Goal: Information Seeking & Learning: Learn about a topic

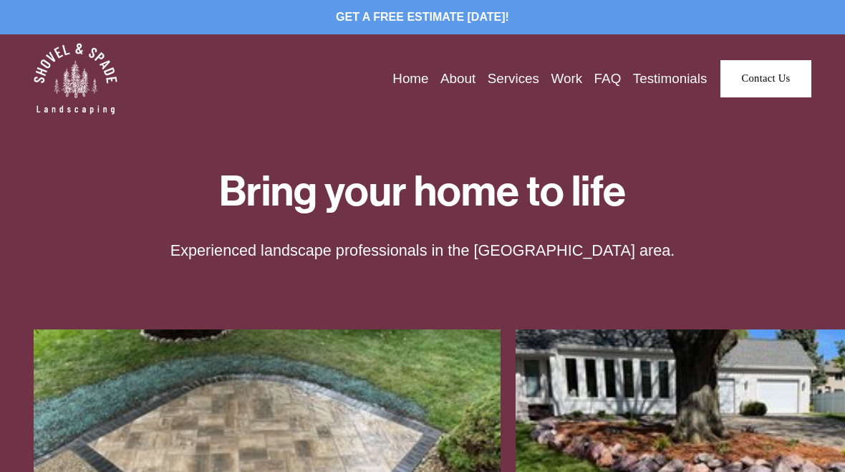
click at [560, 78] on link "Work" at bounding box center [566, 78] width 31 height 21
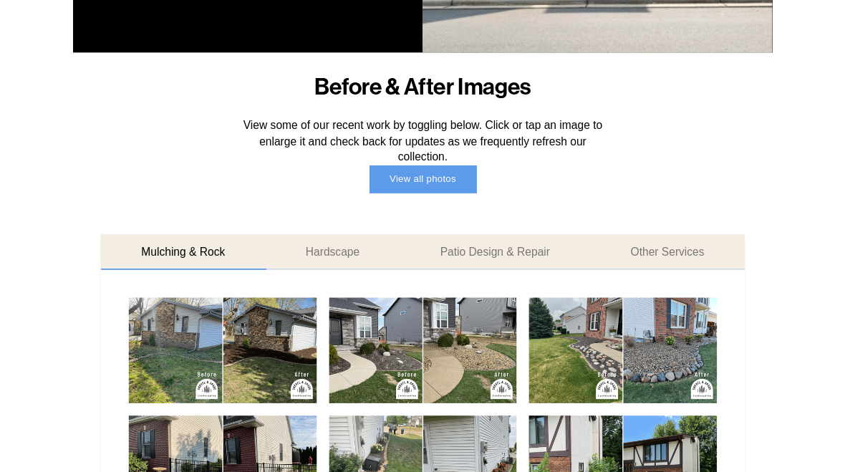
scroll to position [447, 0]
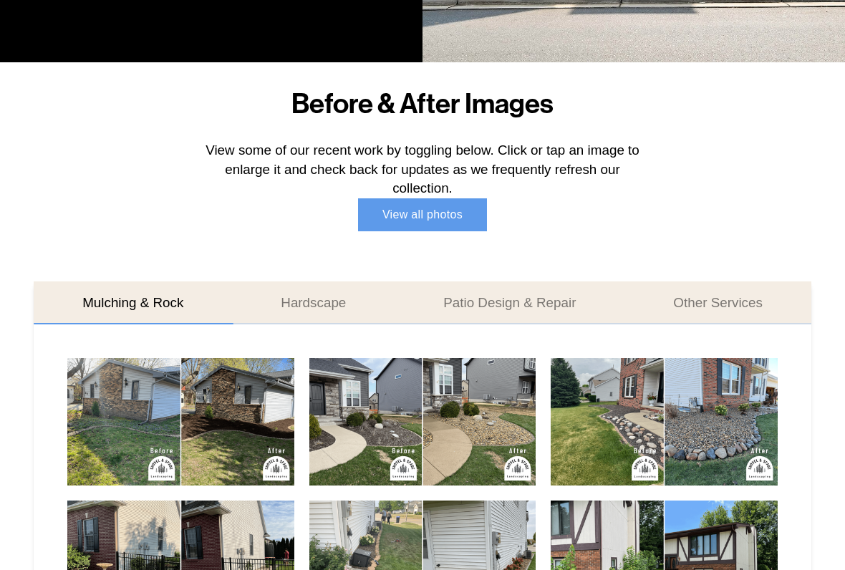
click at [417, 211] on link "View all photos" at bounding box center [423, 215] width 130 height 34
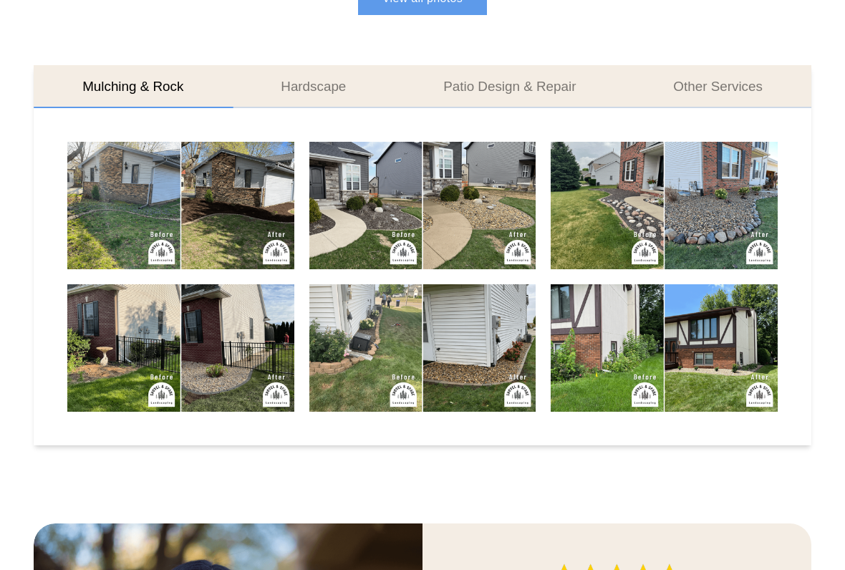
scroll to position [667, 0]
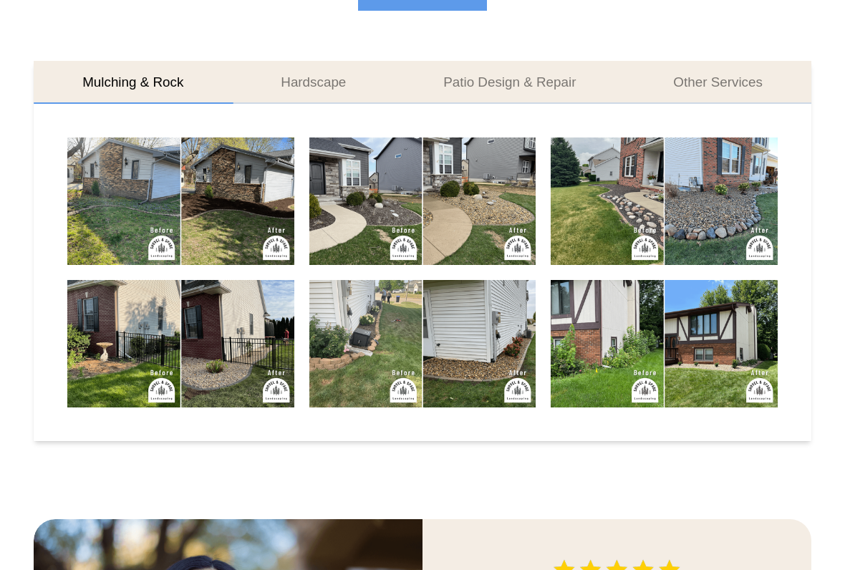
click at [712, 356] on img at bounding box center [663, 343] width 227 height 127
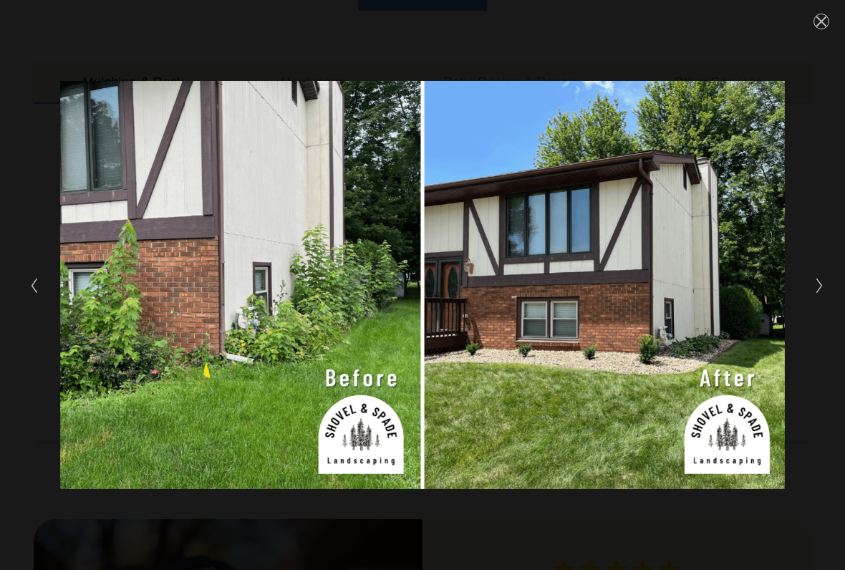
click at [812, 285] on button "Next Slide" at bounding box center [814, 284] width 9 height 17
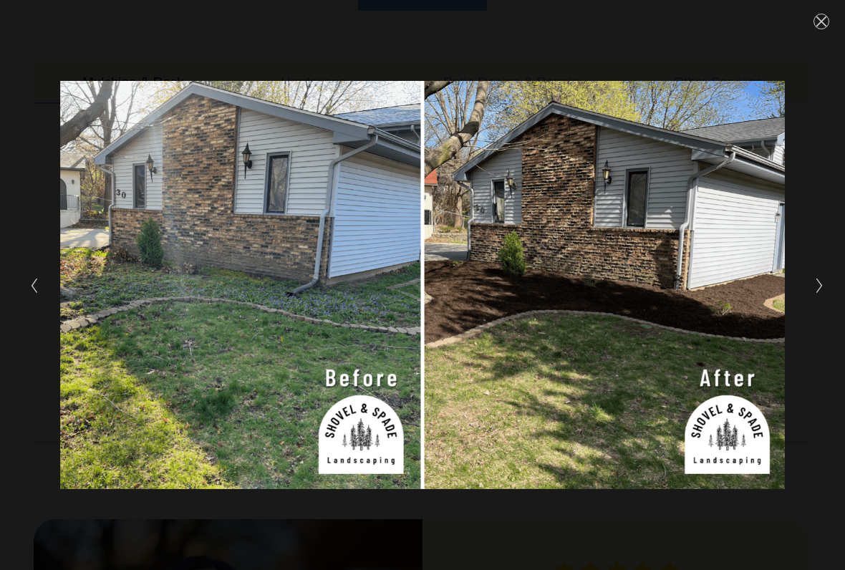
click at [811, 283] on button "Next Slide" at bounding box center [814, 284] width 9 height 17
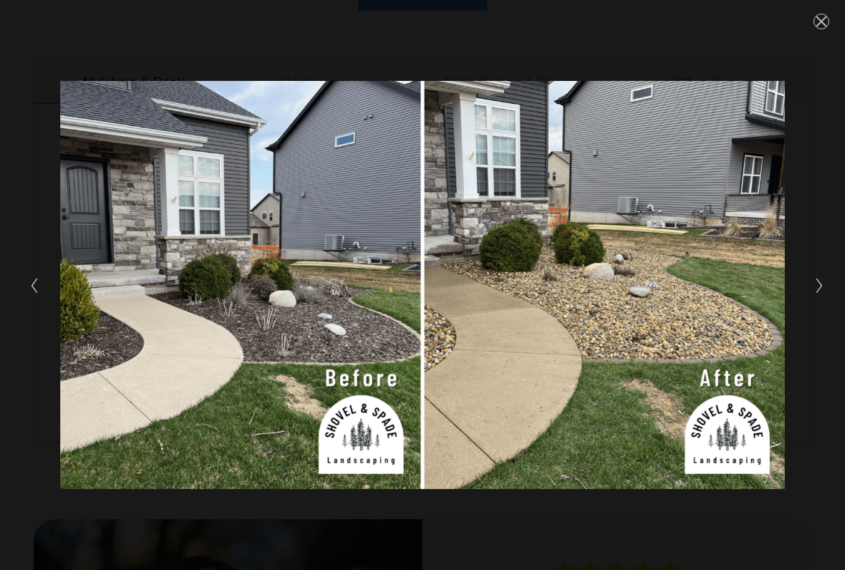
click at [815, 289] on icon "Next Slide" at bounding box center [819, 285] width 9 height 17
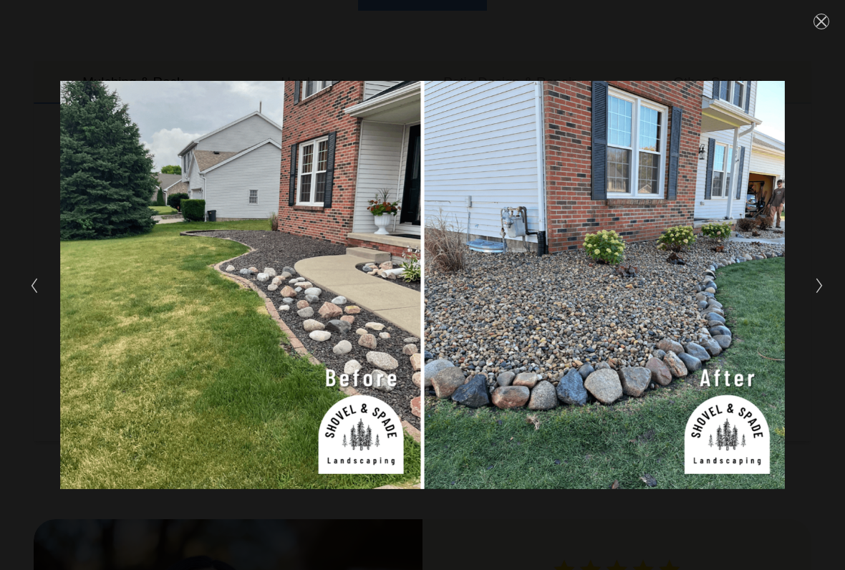
click at [812, 283] on button "Next Slide" at bounding box center [814, 284] width 9 height 17
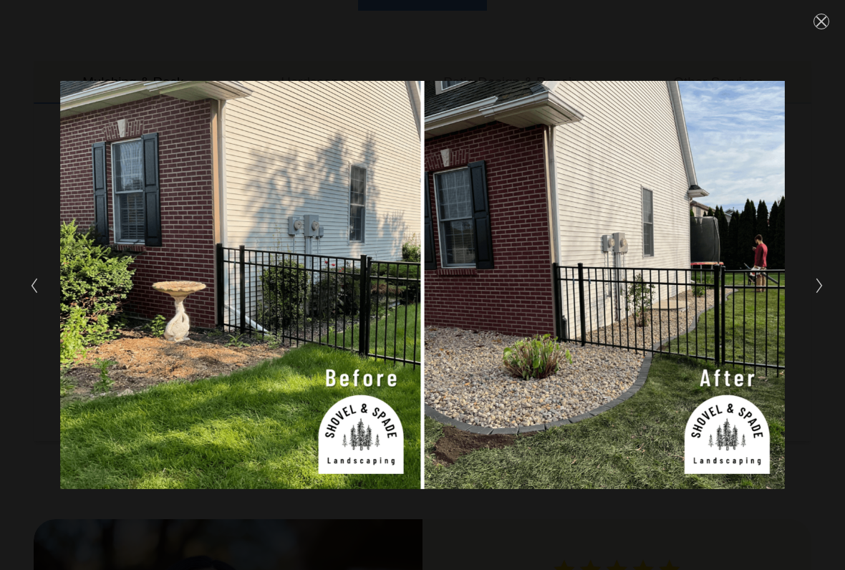
click at [816, 285] on icon "Next Slide" at bounding box center [819, 285] width 9 height 17
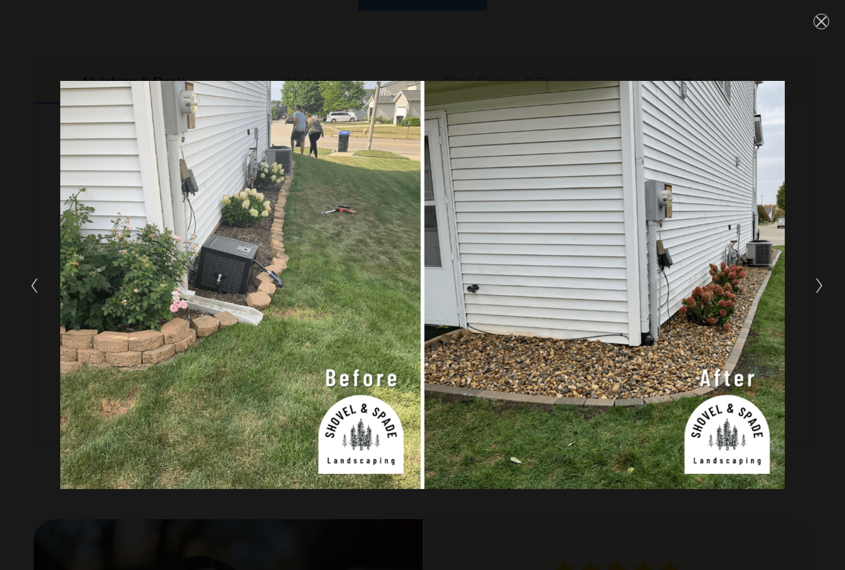
click at [810, 285] on button "Next Slide" at bounding box center [814, 284] width 9 height 17
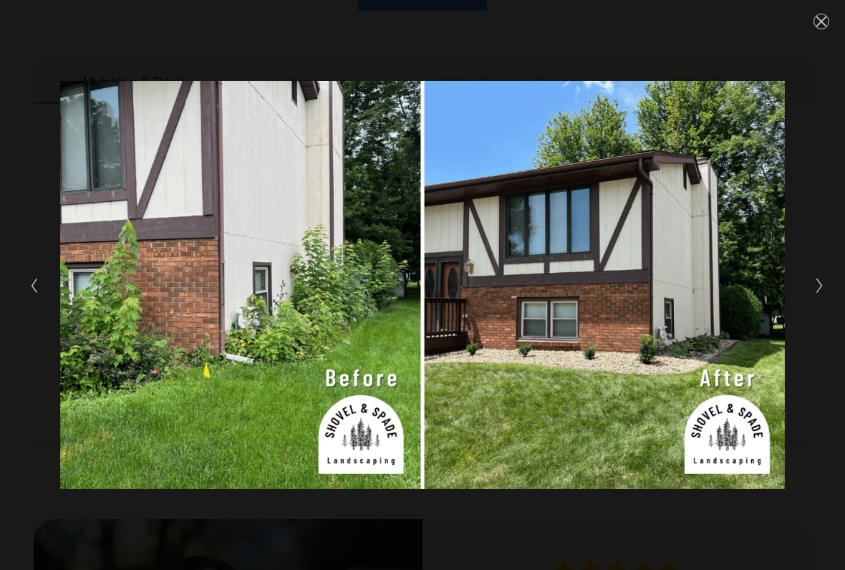
click at [818, 16] on icon "Close" at bounding box center [820, 21] width 11 height 11
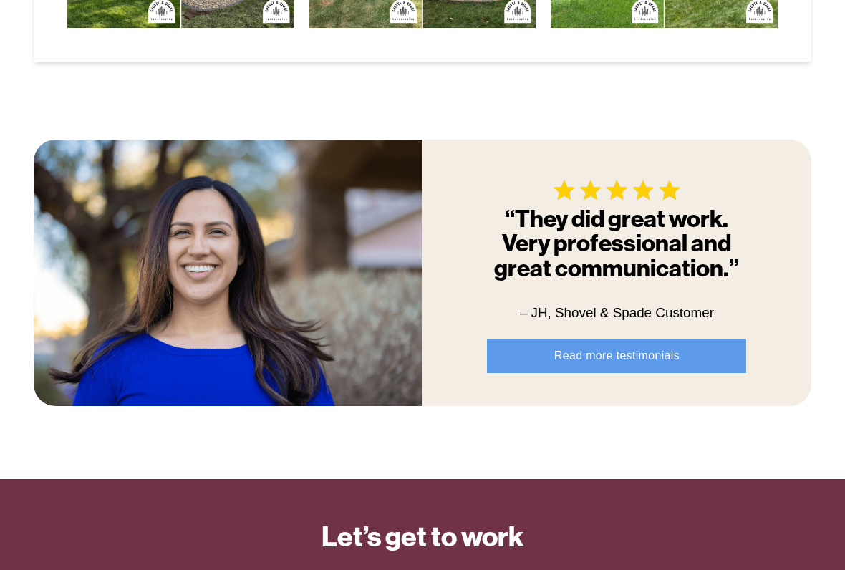
scroll to position [1047, 0]
click at [622, 348] on link "Read more testimonials" at bounding box center [616, 356] width 259 height 34
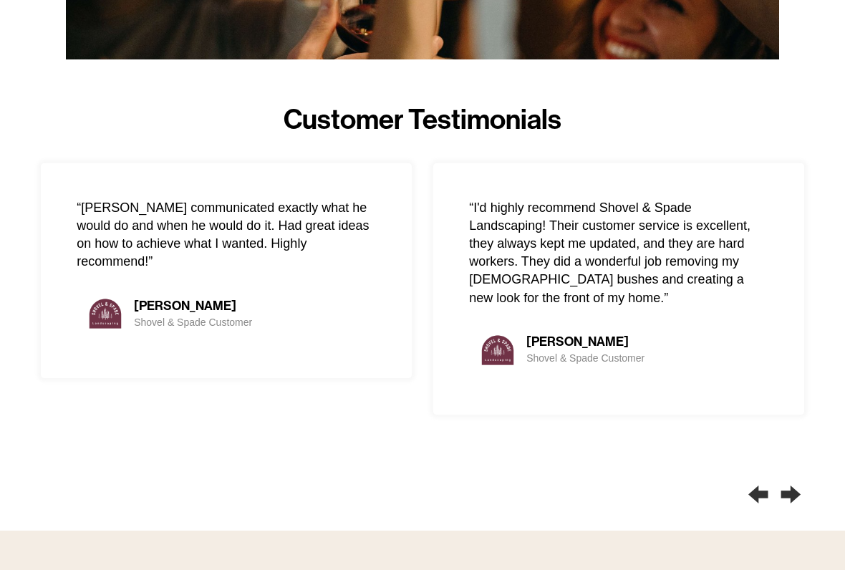
scroll to position [669, 0]
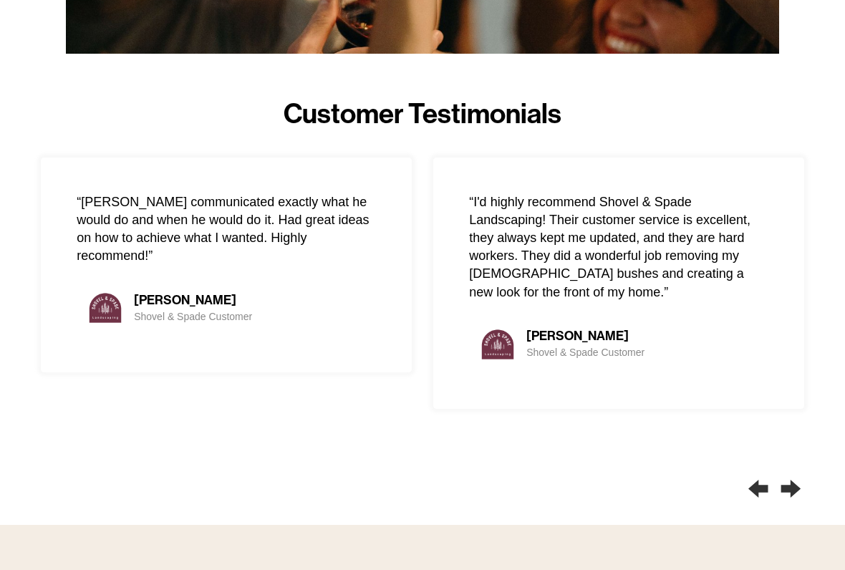
click at [792, 471] on div "Next slide" at bounding box center [790, 489] width 27 height 43
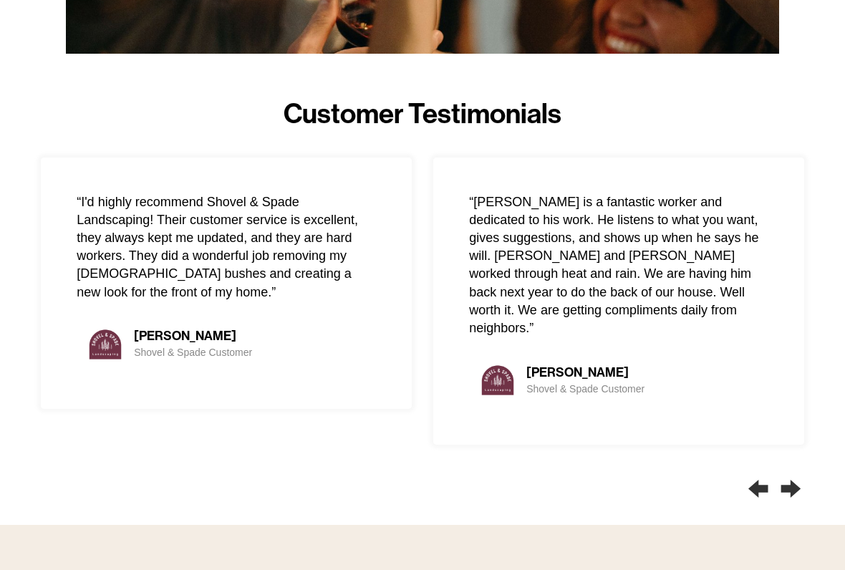
click at [798, 471] on div "Next slide" at bounding box center [790, 489] width 27 height 43
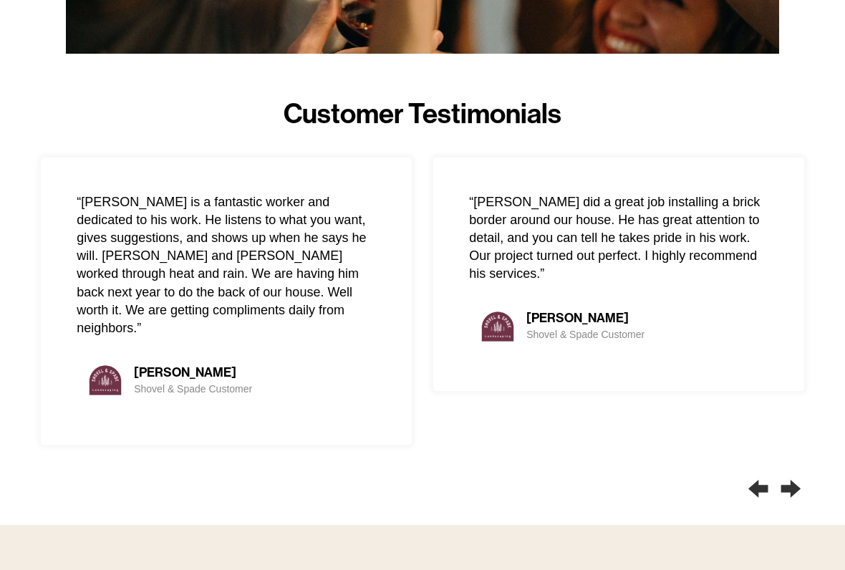
click at [790, 471] on div "Next slide" at bounding box center [790, 489] width 27 height 43
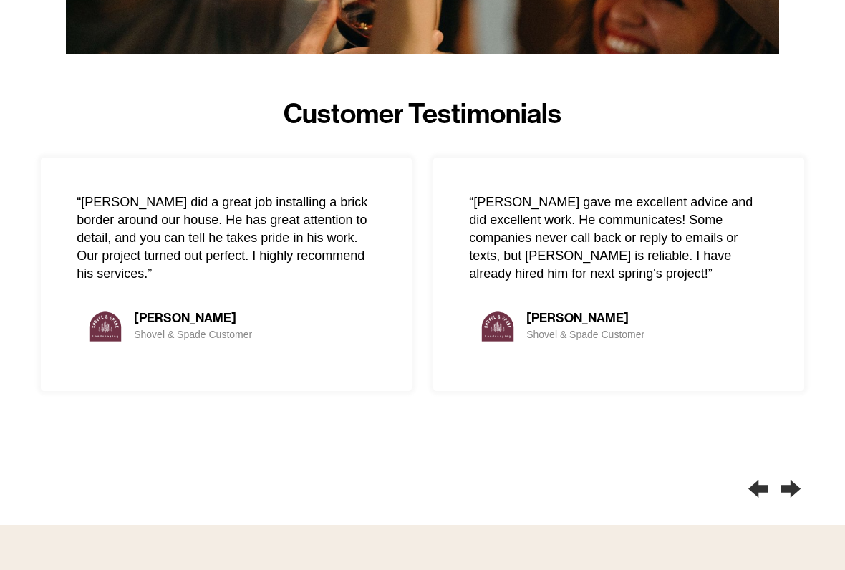
click at [794, 471] on div "Next slide" at bounding box center [790, 489] width 27 height 43
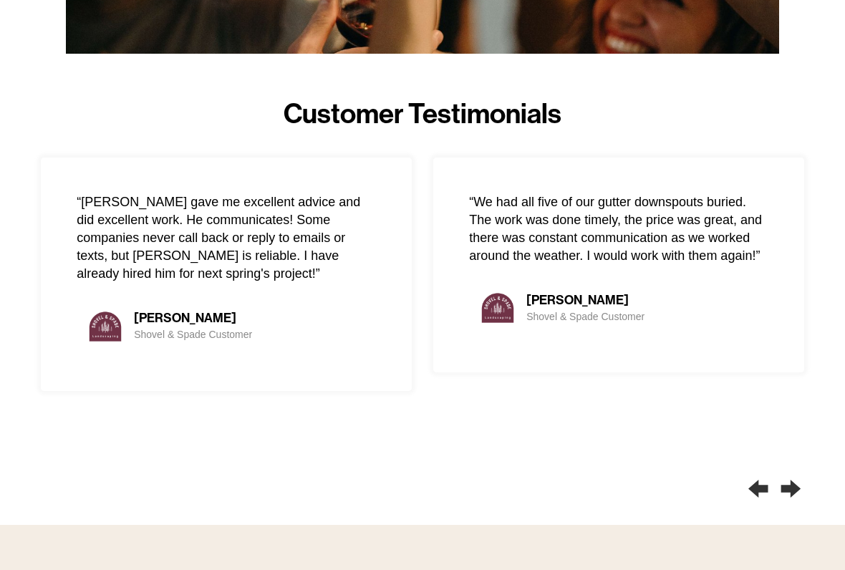
click at [793, 471] on div "Next slide" at bounding box center [790, 489] width 27 height 43
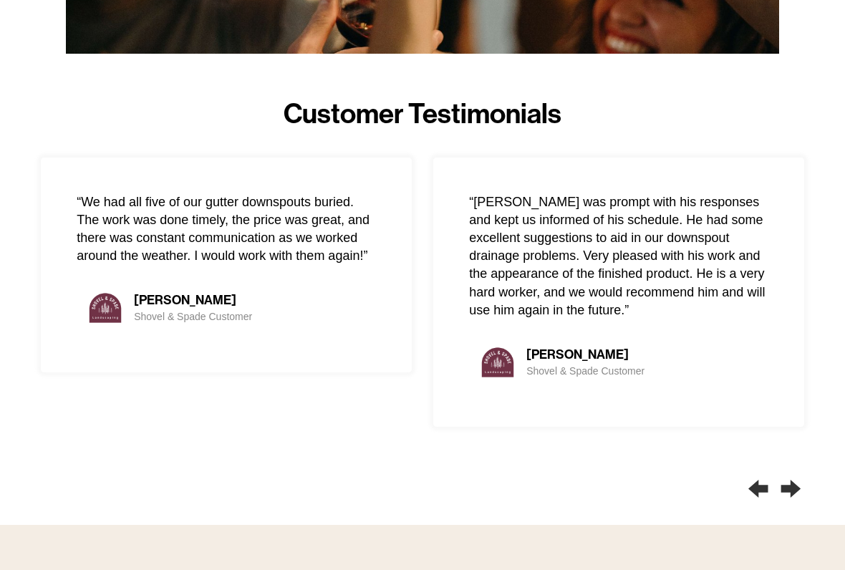
click at [795, 471] on div "Next slide" at bounding box center [790, 489] width 27 height 43
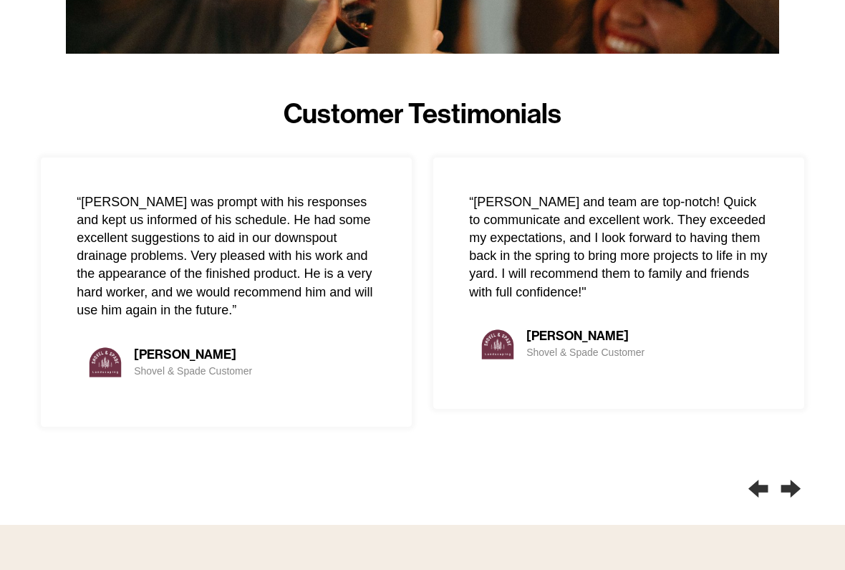
click at [797, 471] on div "Next slide" at bounding box center [790, 489] width 27 height 43
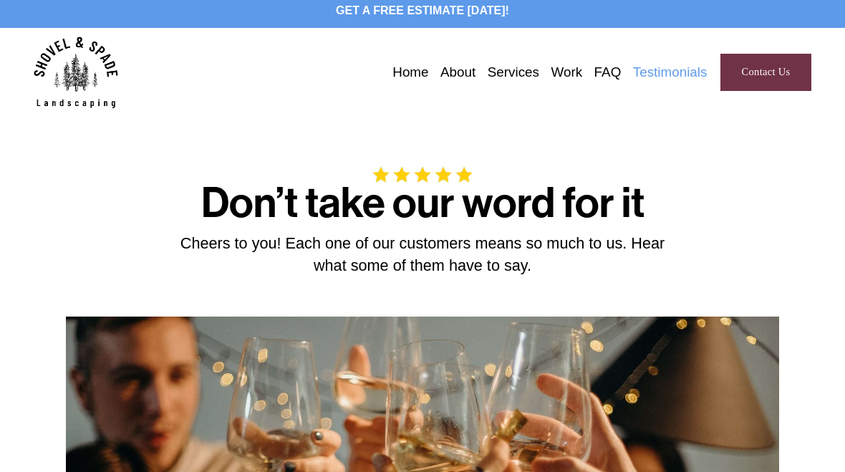
scroll to position [0, 0]
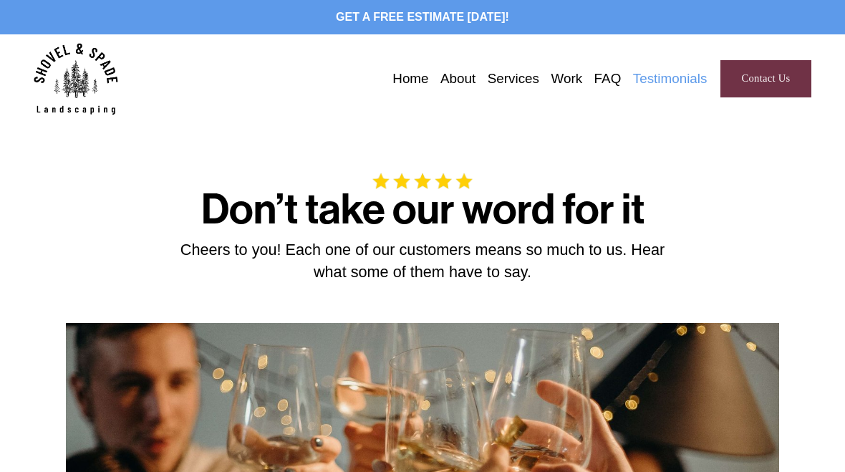
click at [601, 74] on link "FAQ" at bounding box center [607, 78] width 27 height 21
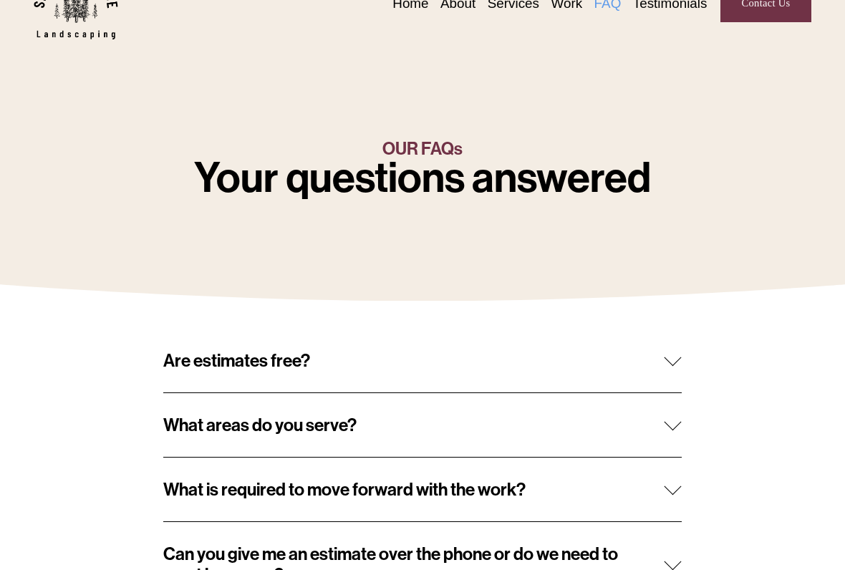
scroll to position [74, 0]
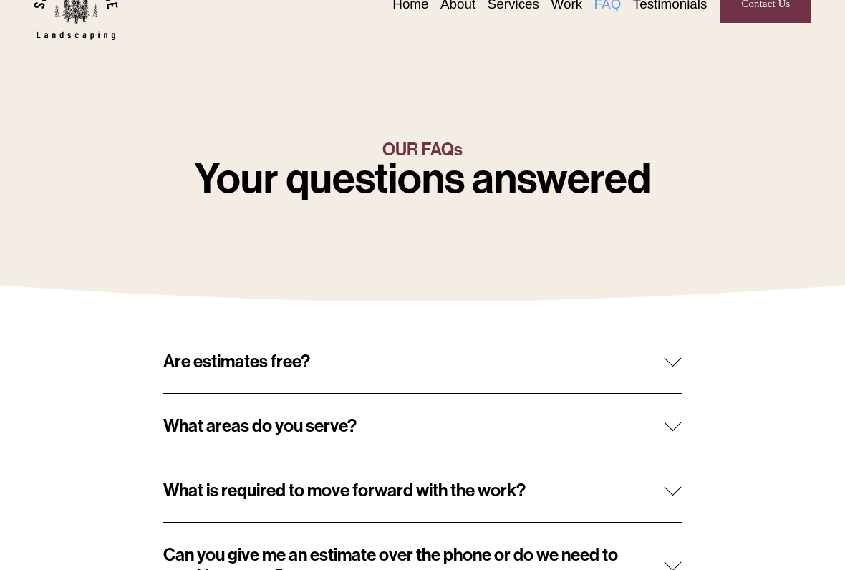
click at [674, 359] on div at bounding box center [672, 358] width 17 height 17
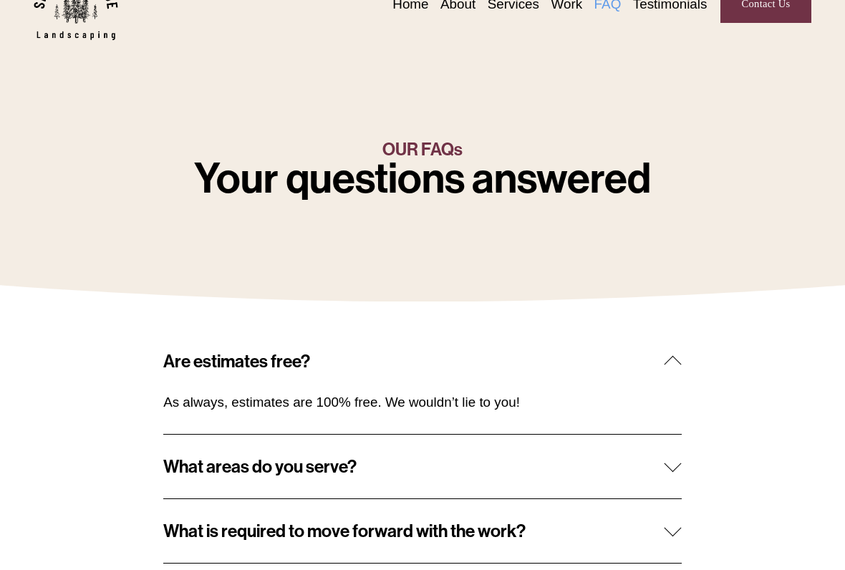
click at [669, 363] on div at bounding box center [672, 364] width 17 height 17
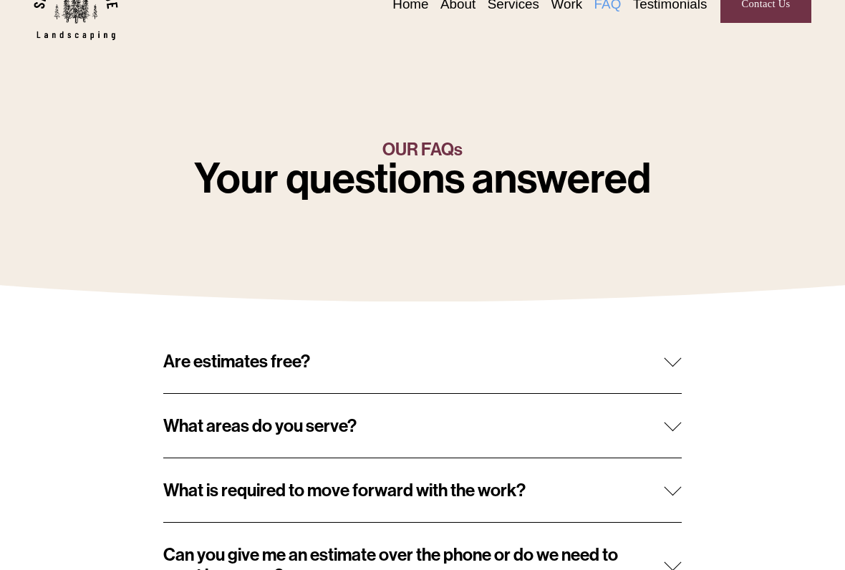
click at [662, 434] on span "What areas do you serve?" at bounding box center [413, 425] width 501 height 21
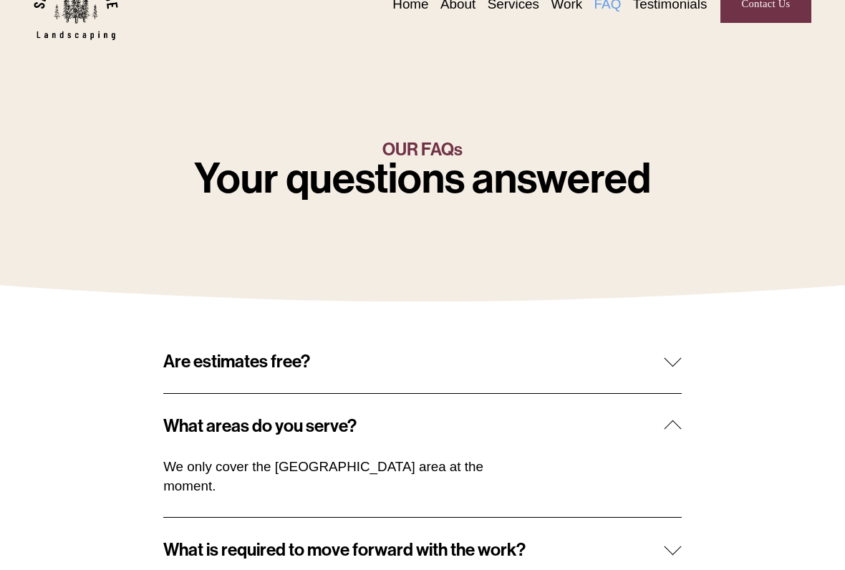
click at [667, 426] on div at bounding box center [672, 425] width 17 height 17
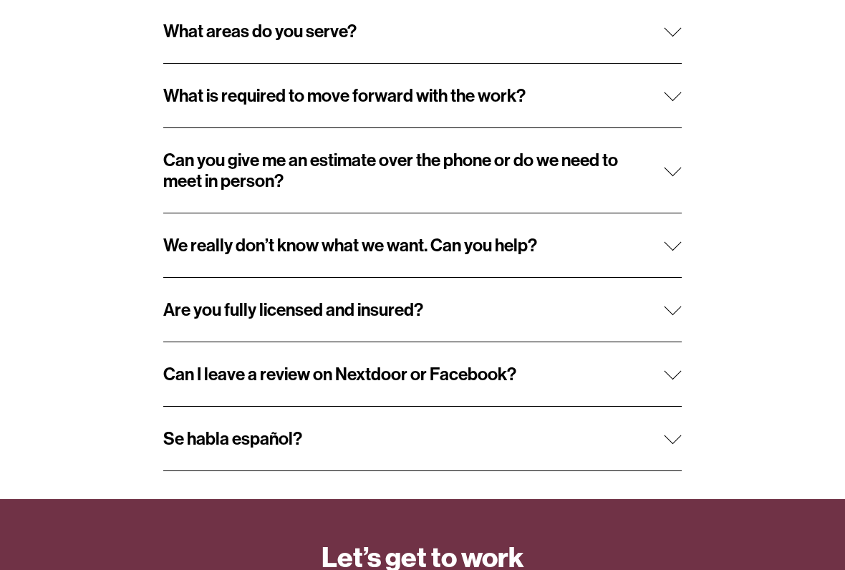
scroll to position [467, 0]
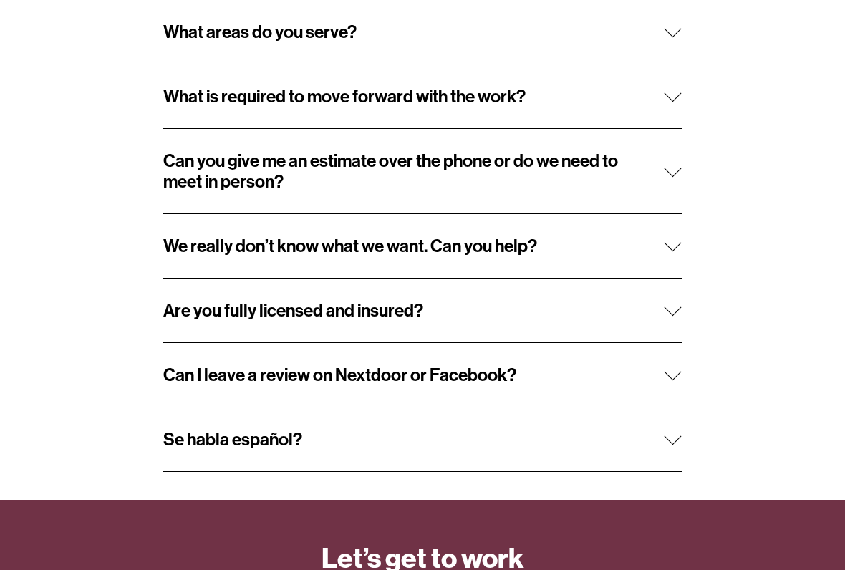
click at [664, 99] on div at bounding box center [672, 97] width 17 height 17
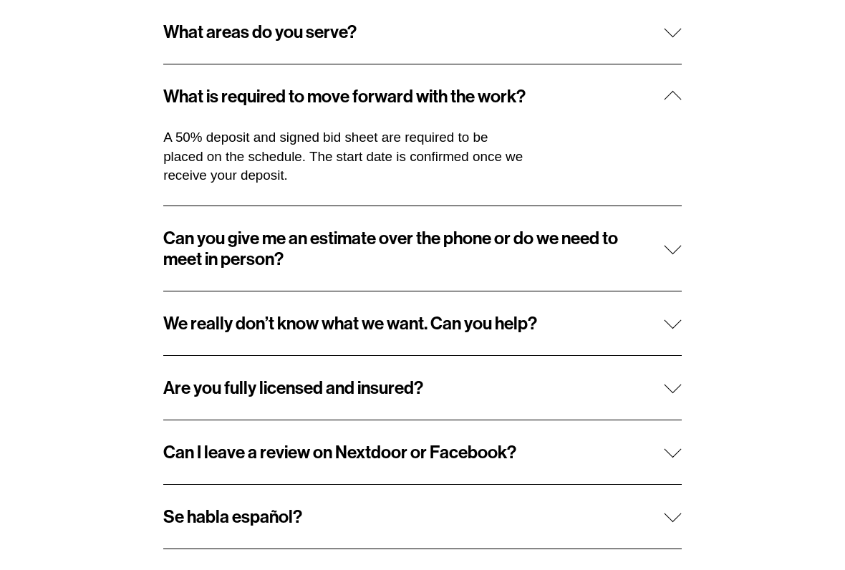
scroll to position [468, 0]
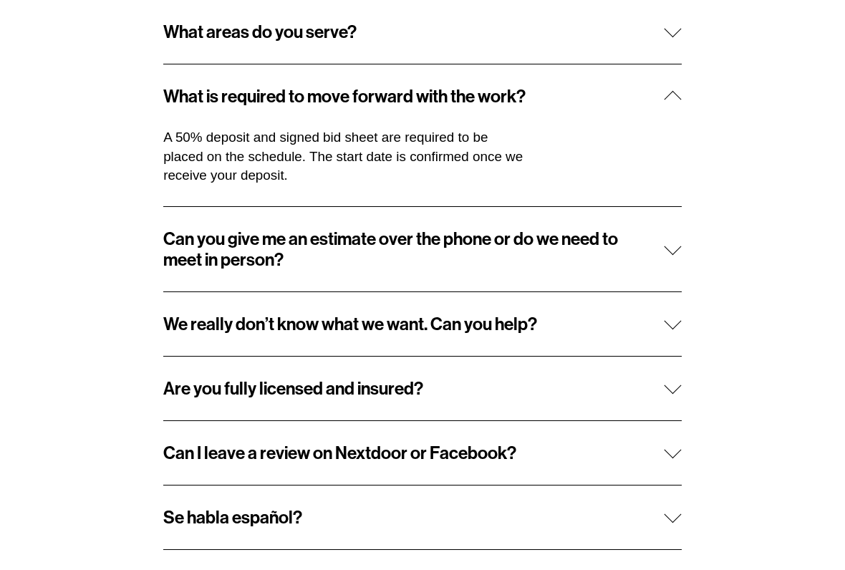
click at [673, 99] on div at bounding box center [672, 99] width 17 height 17
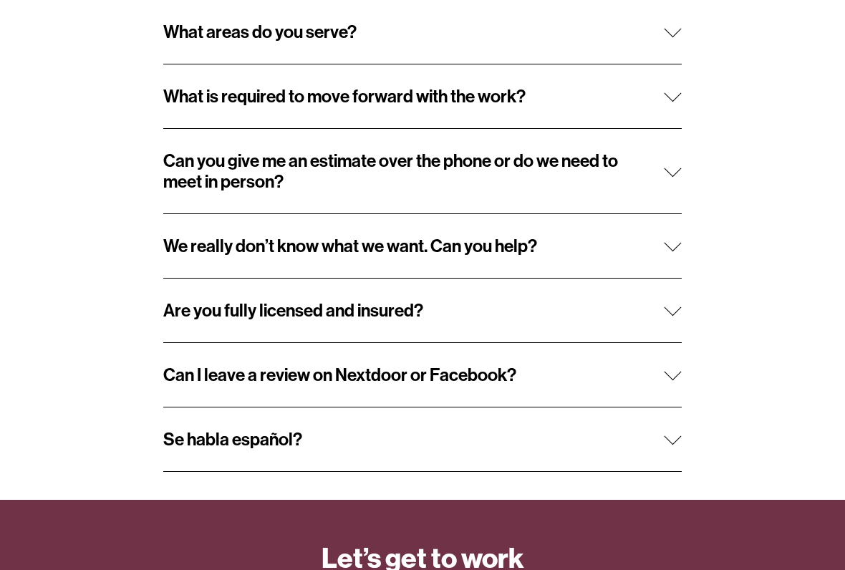
click at [672, 177] on div at bounding box center [672, 168] width 17 height 17
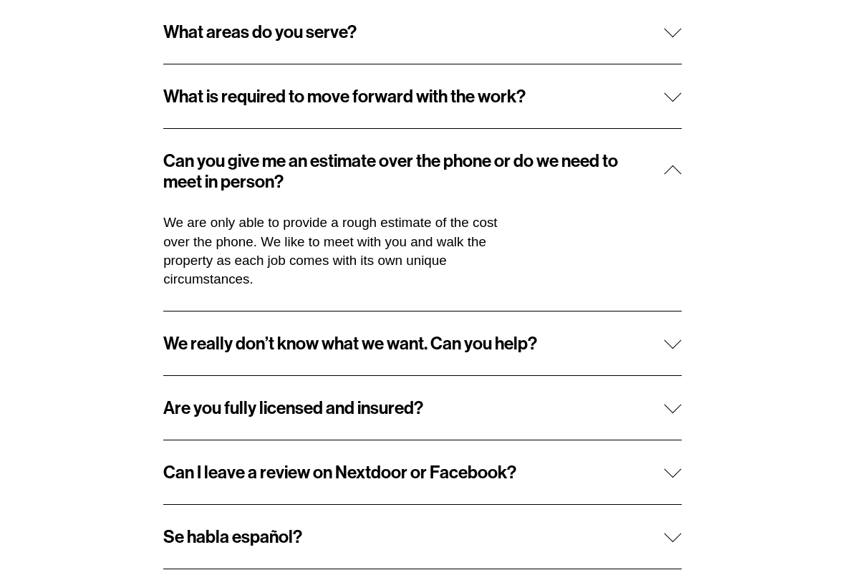
click at [671, 161] on button "Can you give me an estimate over the phone or do we need to meet in person?" at bounding box center [422, 171] width 518 height 84
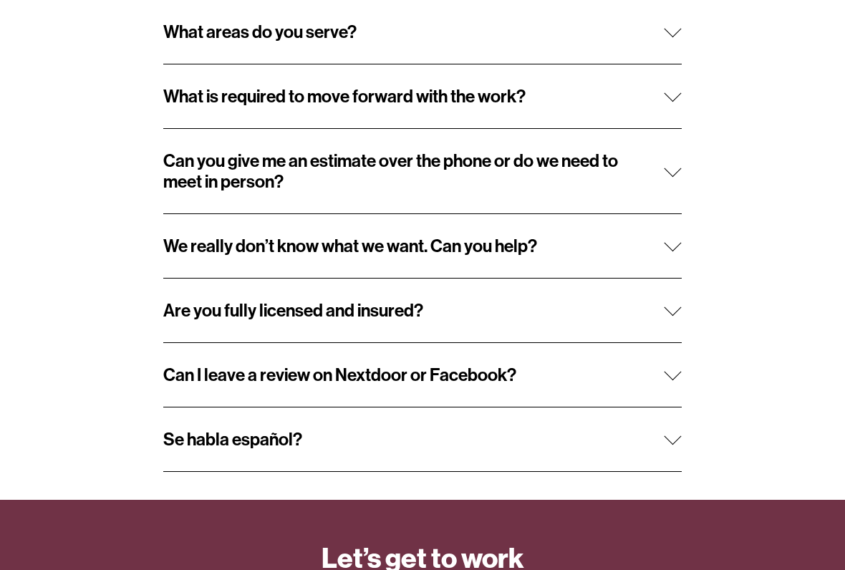
click at [671, 252] on div at bounding box center [672, 243] width 17 height 17
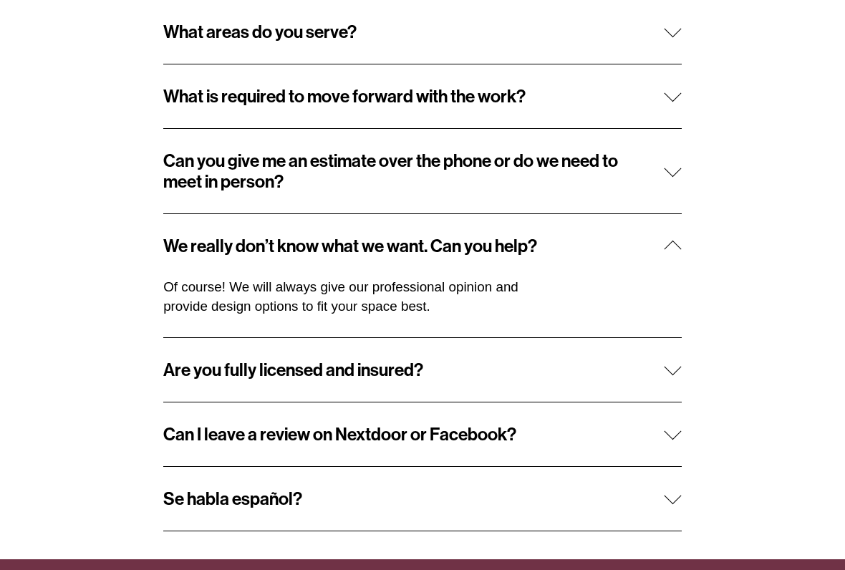
click at [674, 243] on div at bounding box center [672, 246] width 17 height 17
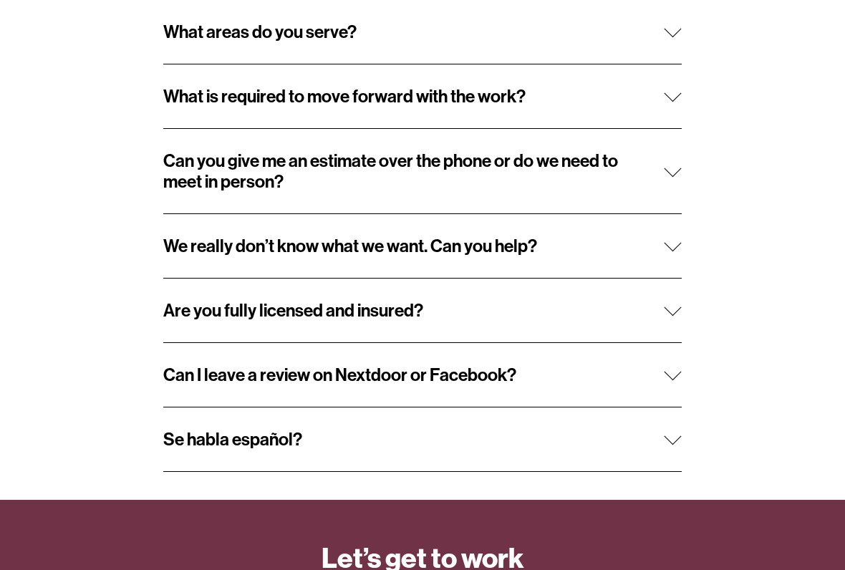
click at [668, 312] on div at bounding box center [672, 307] width 17 height 17
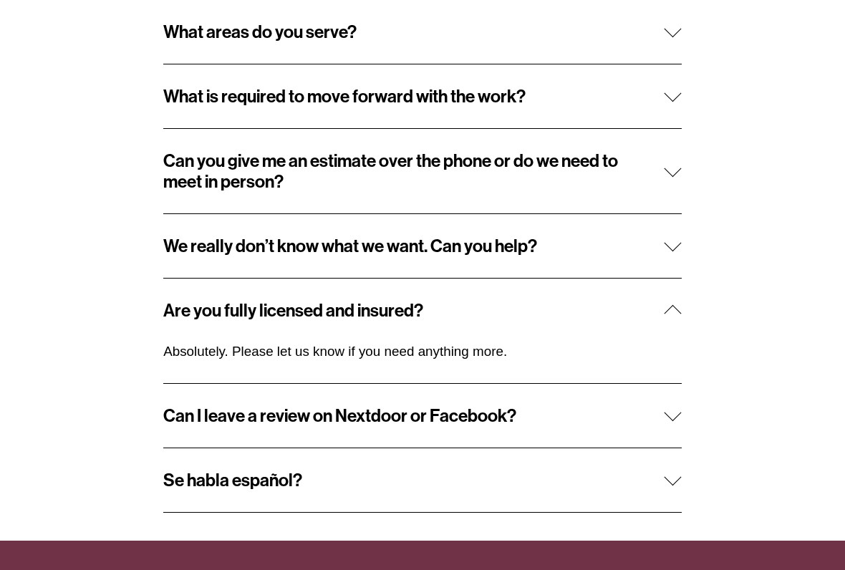
click at [673, 314] on div at bounding box center [672, 313] width 17 height 17
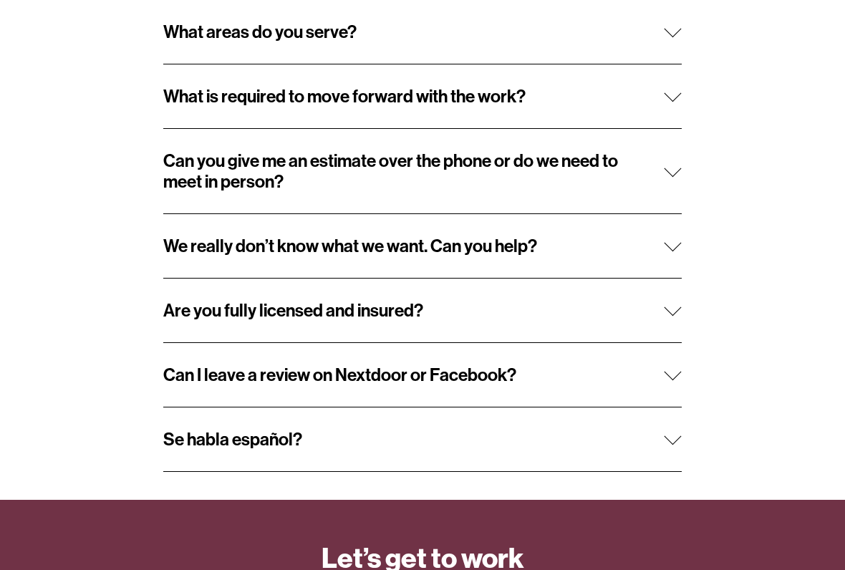
click at [676, 374] on div at bounding box center [672, 372] width 17 height 17
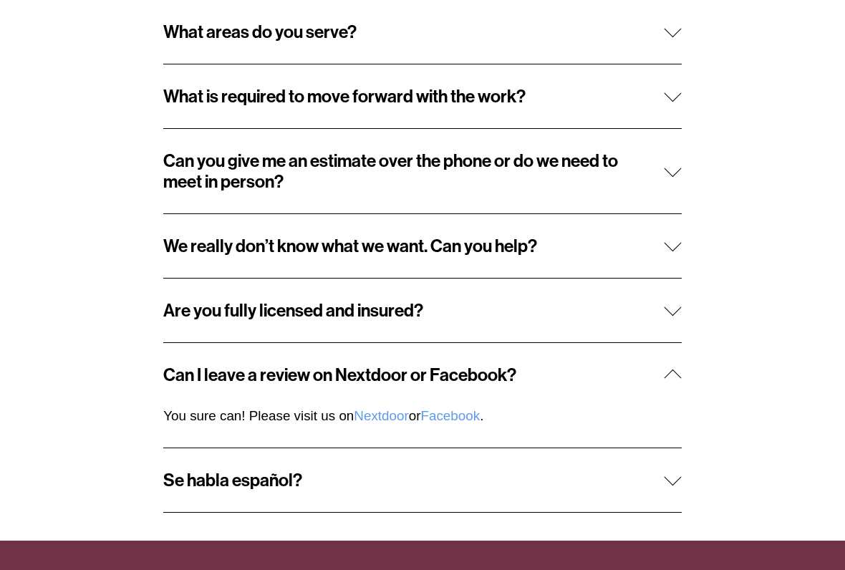
click at [668, 379] on div at bounding box center [672, 374] width 17 height 17
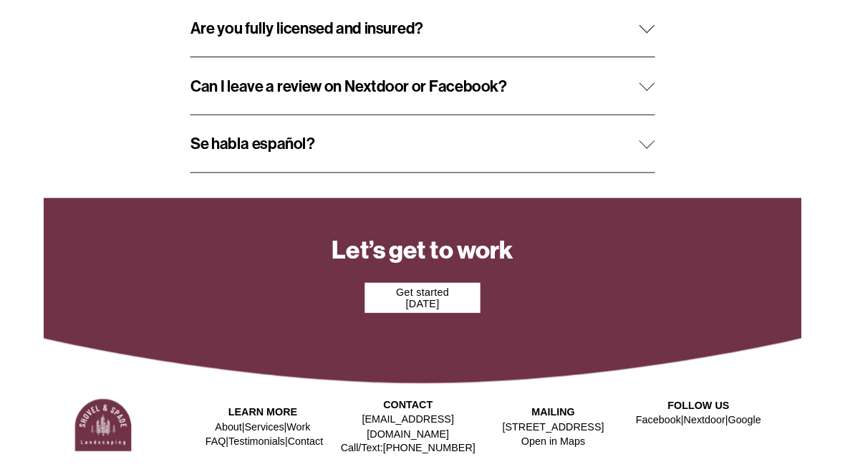
scroll to position [766, 0]
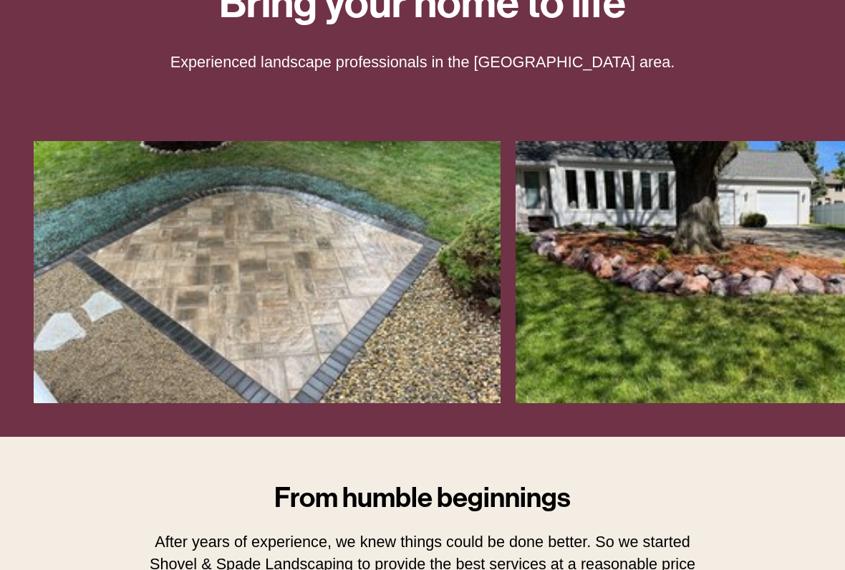
scroll to position [188, 0]
